Goal: Transaction & Acquisition: Purchase product/service

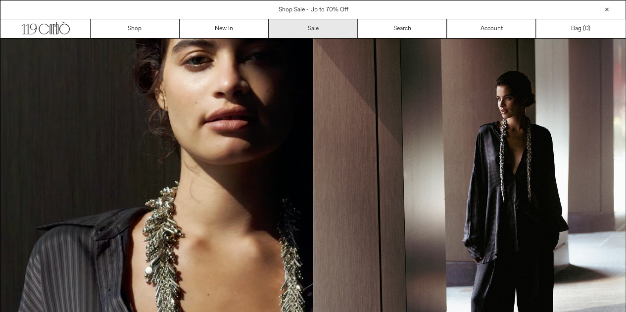
click at [320, 23] on link "Sale" at bounding box center [313, 28] width 89 height 19
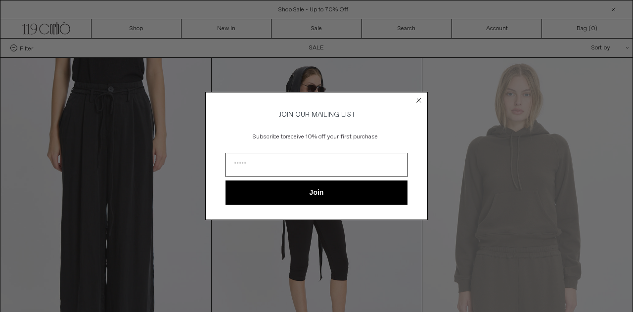
click at [420, 97] on circle "Close dialog" at bounding box center [419, 100] width 9 height 9
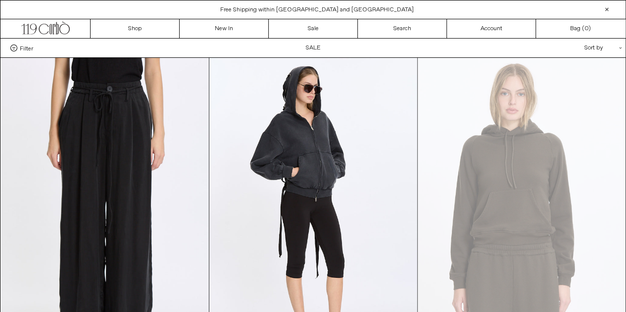
click at [29, 48] on span "Filter" at bounding box center [26, 48] width 13 height 7
click at [0, 0] on select "**********" at bounding box center [0, 0] width 0 height 0
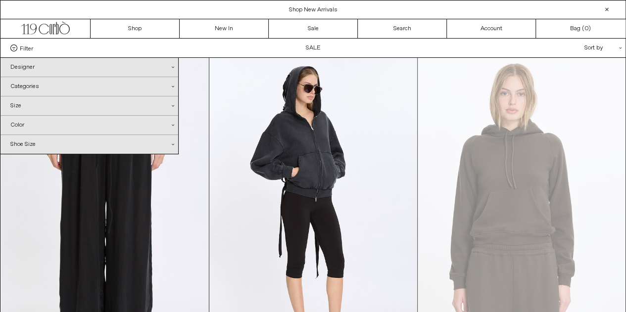
click at [52, 90] on div "Categories .cls-1{fill:#231f20}" at bounding box center [89, 86] width 178 height 19
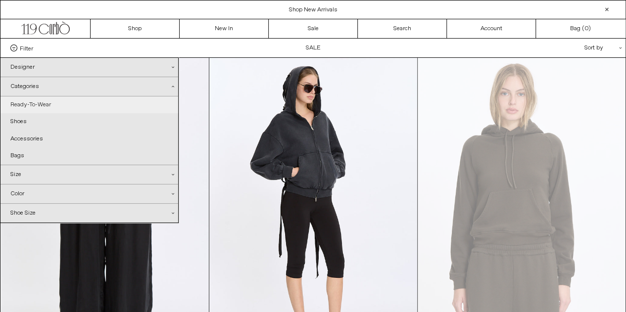
click at [38, 98] on link "Ready-To-Wear" at bounding box center [89, 105] width 178 height 17
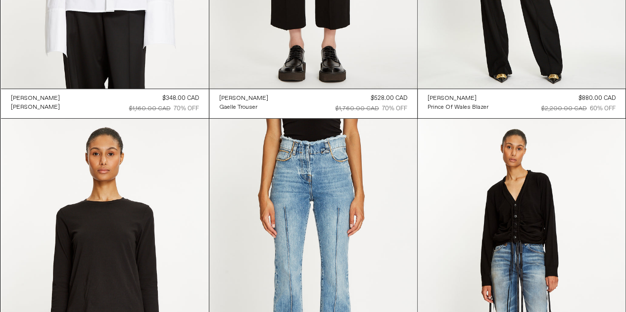
scroll to position [8017, 0]
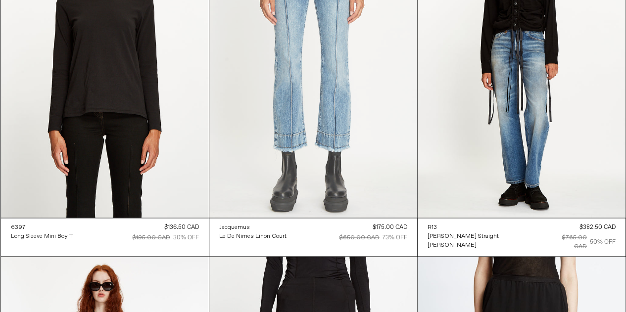
click at [329, 140] on at bounding box center [313, 62] width 208 height 312
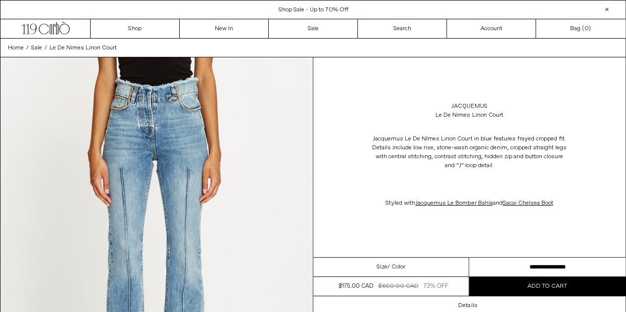
click at [401, 267] on span "/ Color" at bounding box center [397, 267] width 18 height 9
click at [522, 263] on select "**********" at bounding box center [547, 267] width 156 height 19
click at [582, 130] on div "Jacquemus Le De Nîmes Linon Court in blue features frayed cropped fit. Details …" at bounding box center [469, 171] width 313 height 93
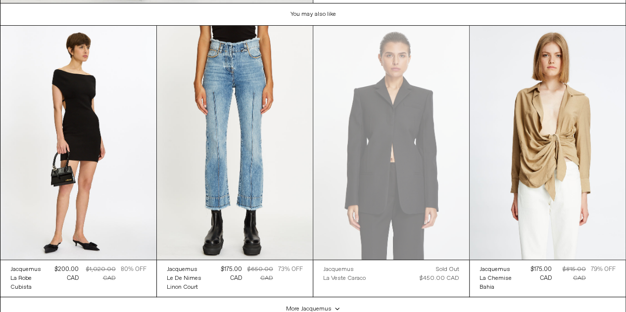
scroll to position [2008, 0]
